Goal: Check status: Check status

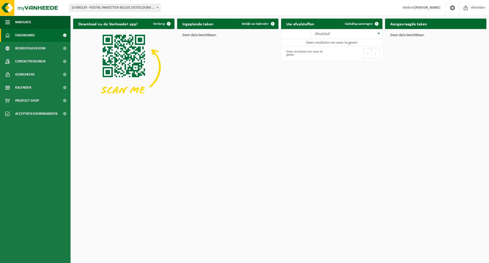
click at [115, 9] on span "10-890139 - POSTNL PAKKETTEN BELGIE DESTELDONK - DESTELDONK" at bounding box center [114, 7] width 91 height 7
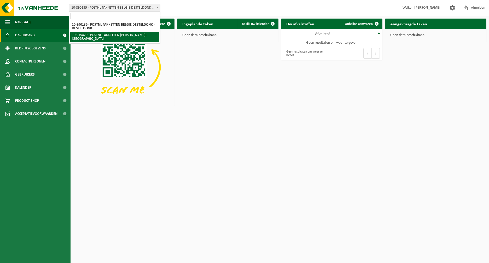
select select "127004"
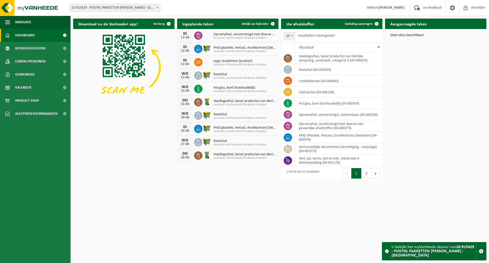
click at [187, 34] on div "DI" at bounding box center [185, 34] width 10 height 4
click at [251, 24] on span "Bekijk uw kalender" at bounding box center [255, 23] width 27 height 3
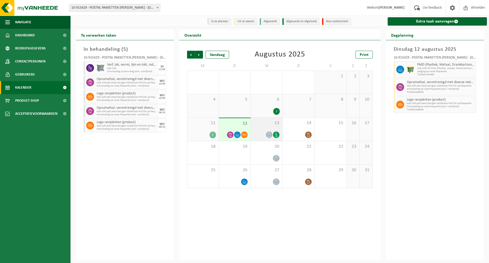
click at [271, 134] on span at bounding box center [269, 134] width 7 height 7
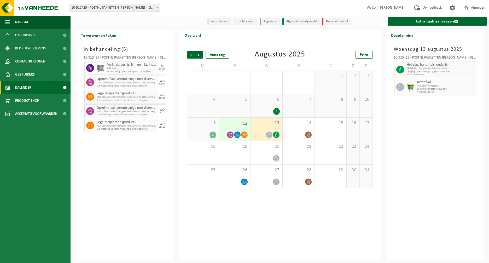
click at [231, 130] on div "12" at bounding box center [235, 129] width 32 height 23
